Goal: Task Accomplishment & Management: Use online tool/utility

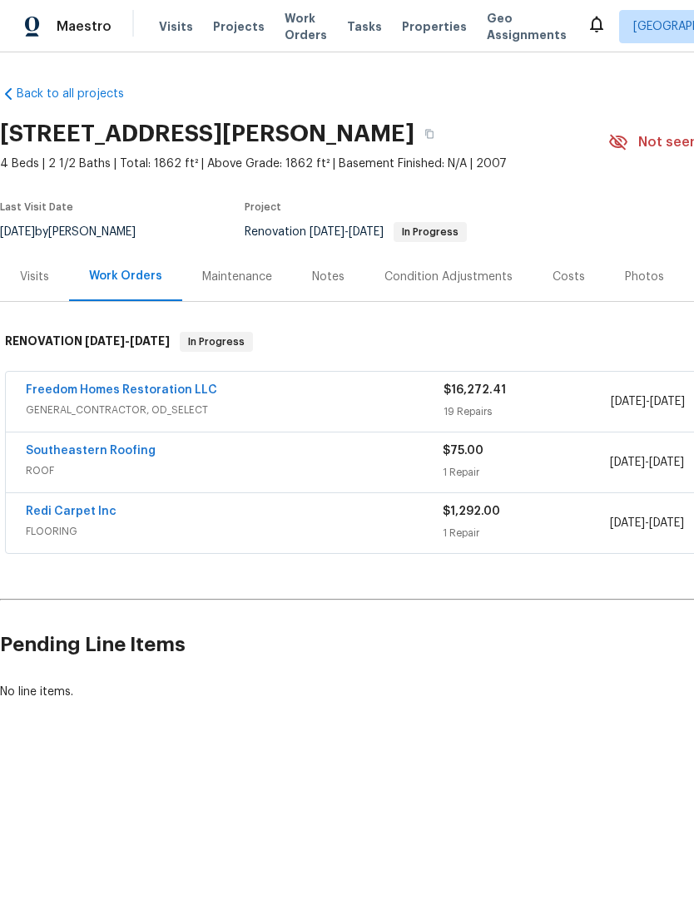
click at [52, 385] on link "Freedom Homes Restoration LLC" at bounding box center [121, 390] width 191 height 12
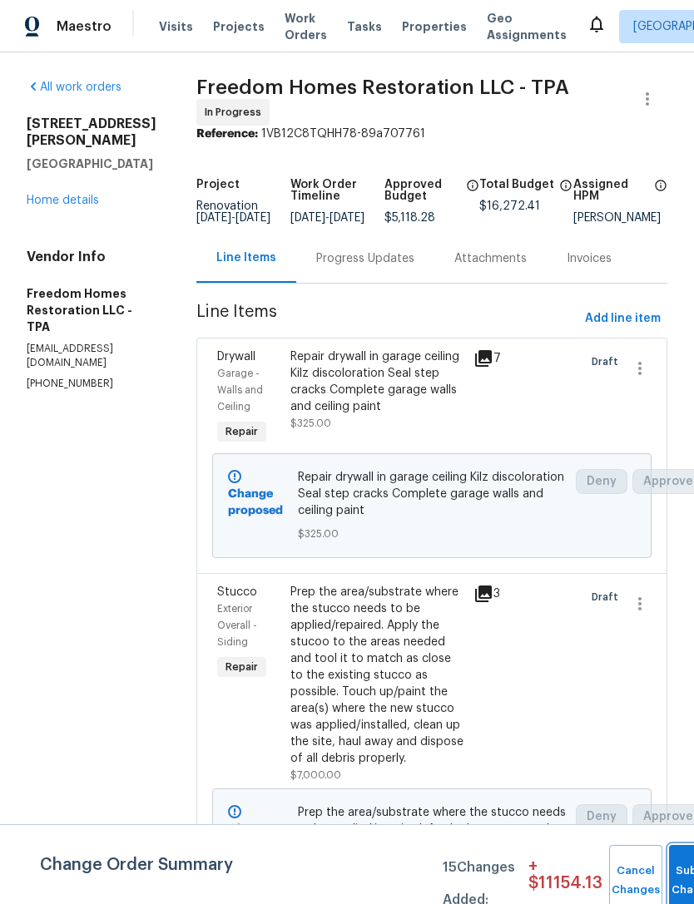
click at [669, 874] on button "Submit Changes" at bounding box center [695, 881] width 53 height 72
click at [675, 868] on button "Submit Changes" at bounding box center [695, 881] width 53 height 72
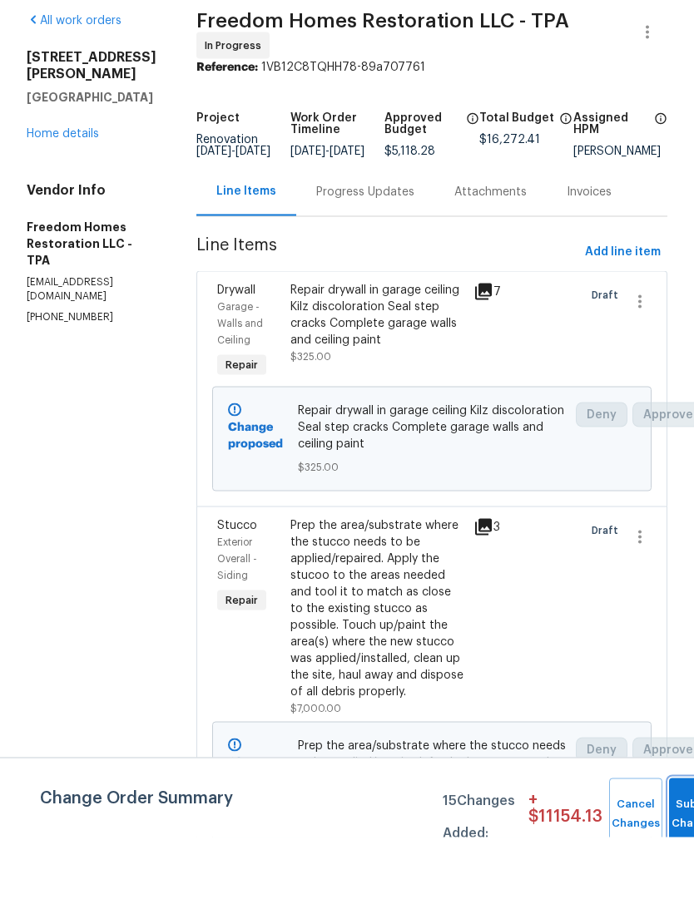
scroll to position [53, 0]
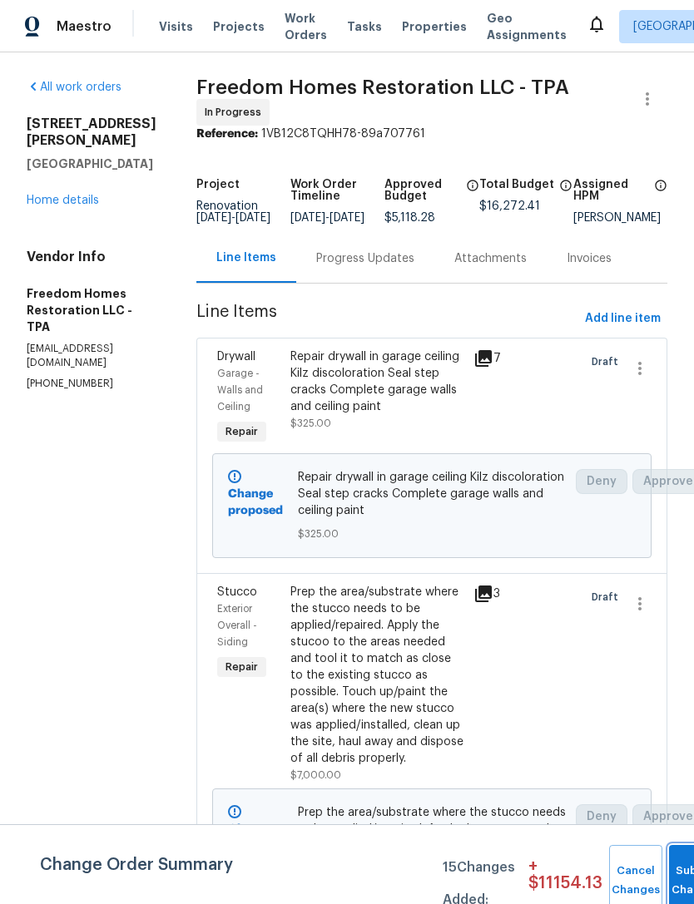
click at [680, 872] on button "Submit Changes" at bounding box center [695, 881] width 53 height 72
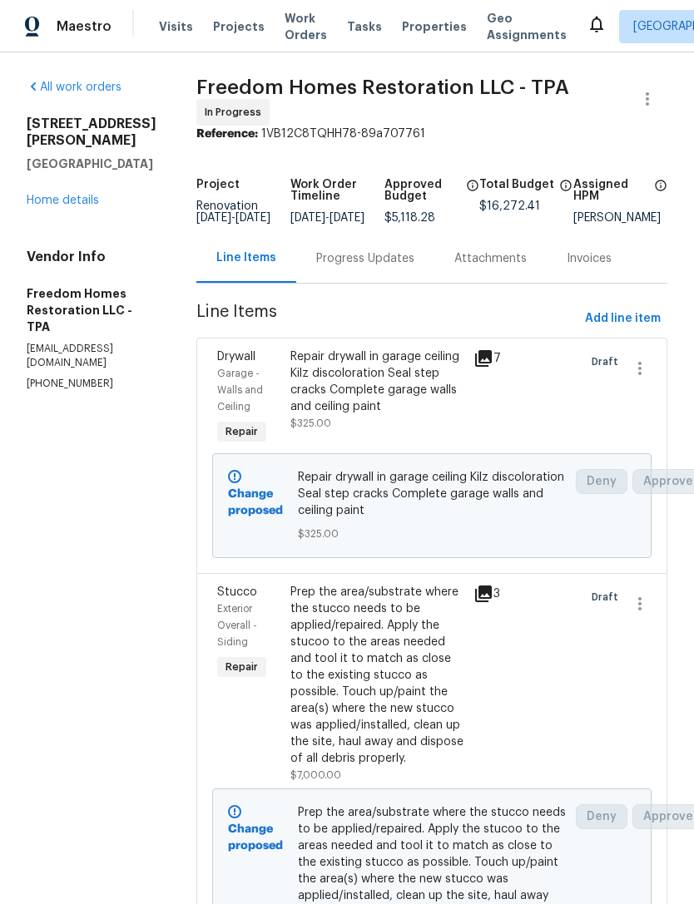
click at [41, 205] on link "Home details" at bounding box center [63, 201] width 72 height 12
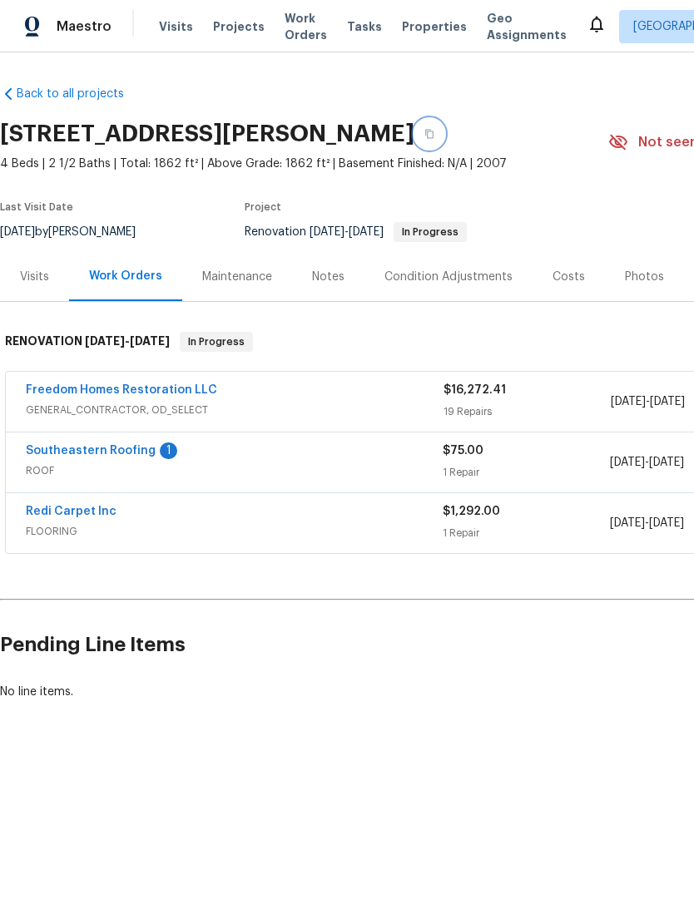
click at [444, 132] on button "button" at bounding box center [429, 134] width 30 height 30
